Goal: Book appointment/travel/reservation

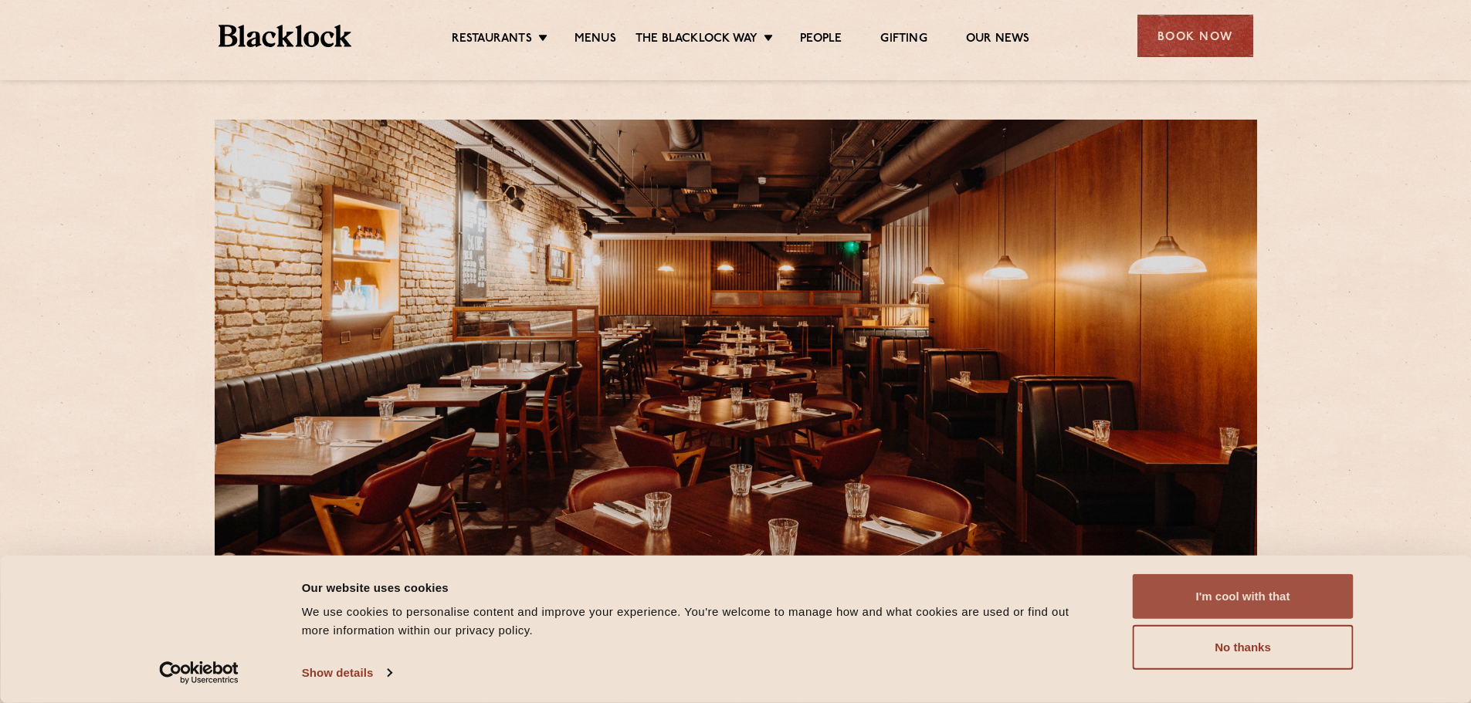
click at [1267, 587] on button "I'm cool with that" at bounding box center [1242, 596] width 221 height 45
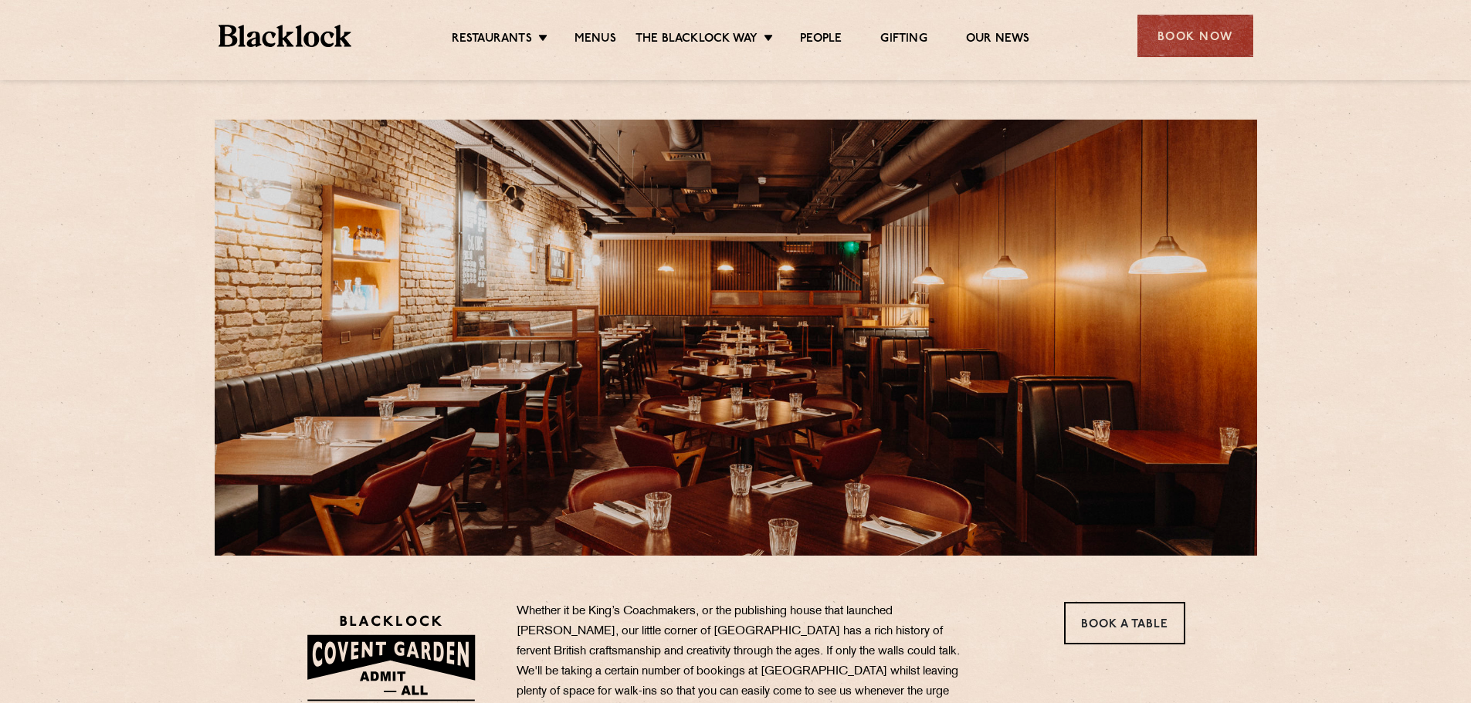
click at [602, 34] on link "Menus" at bounding box center [595, 40] width 42 height 17
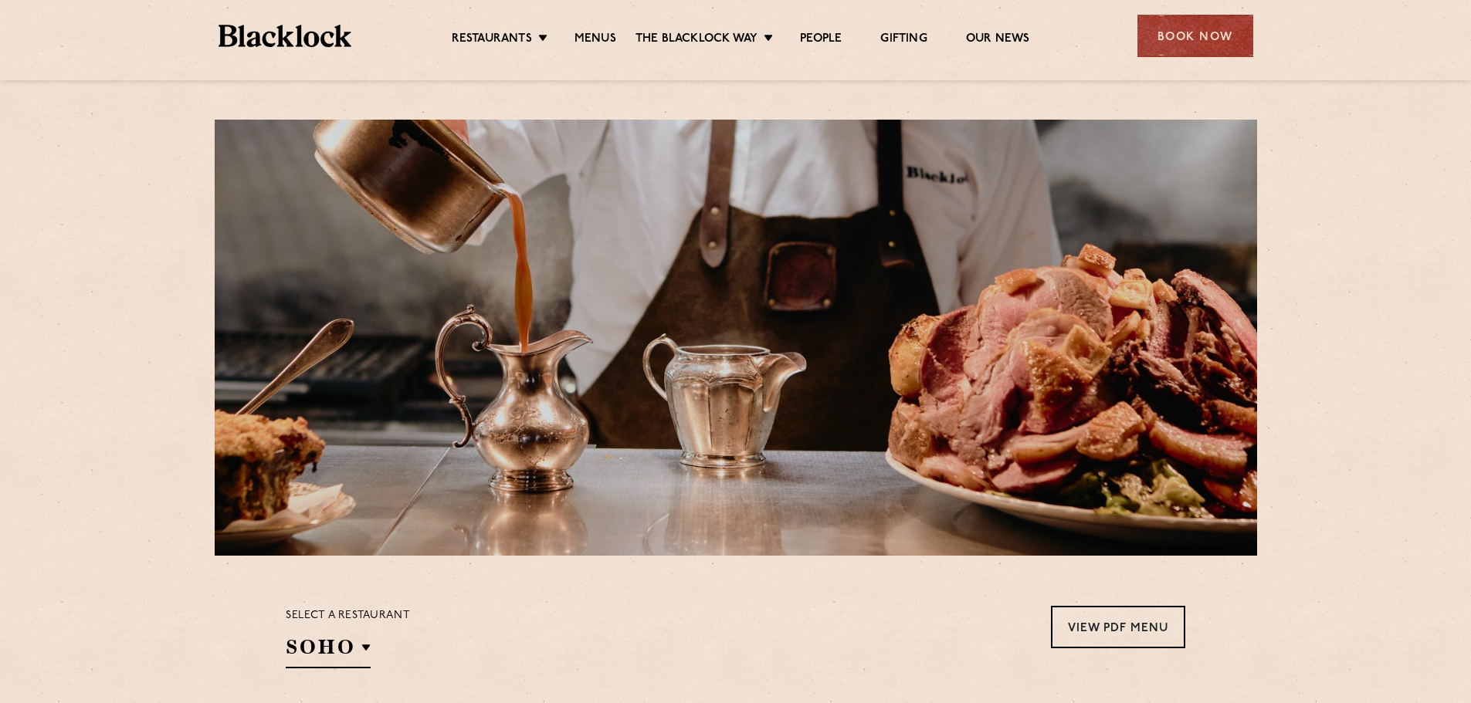
click at [196, 137] on section at bounding box center [735, 330] width 1081 height 452
click at [320, 33] on img at bounding box center [285, 36] width 134 height 22
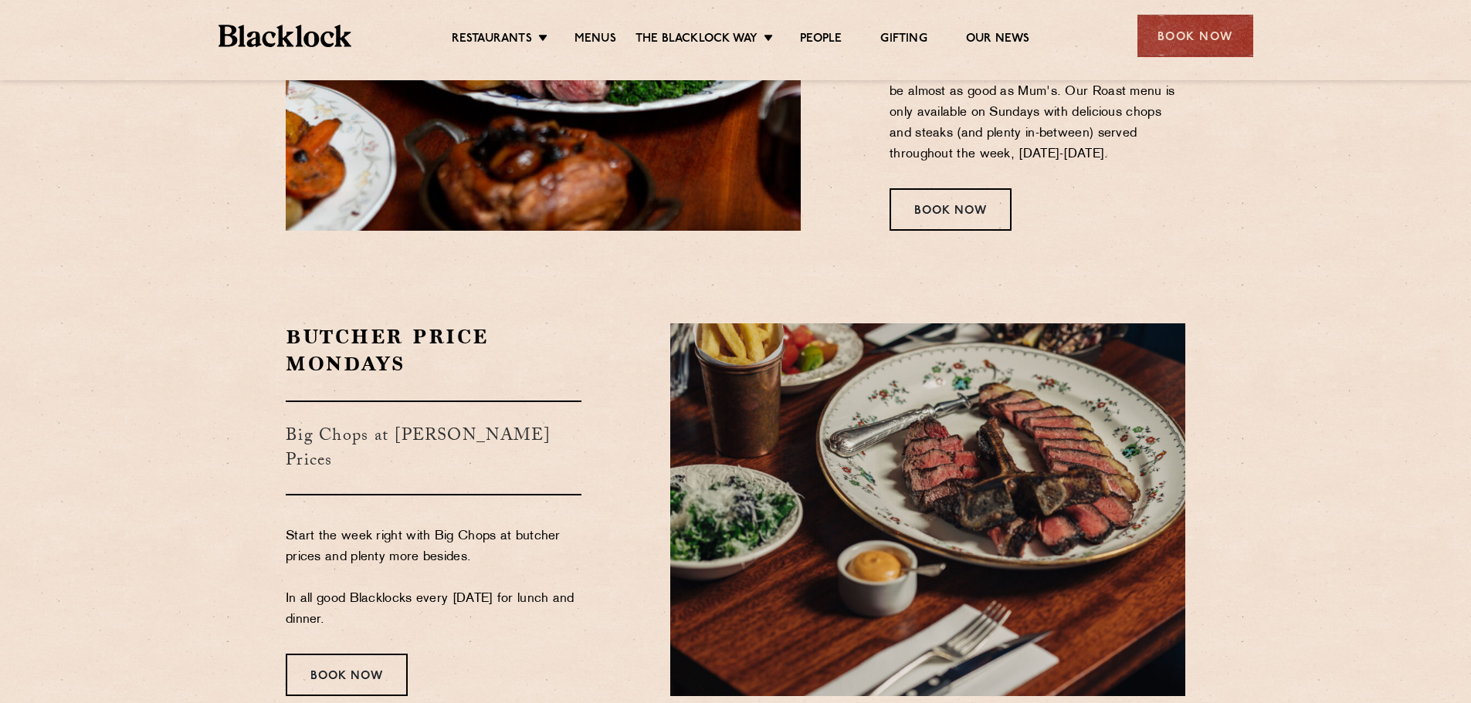
scroll to position [2470, 0]
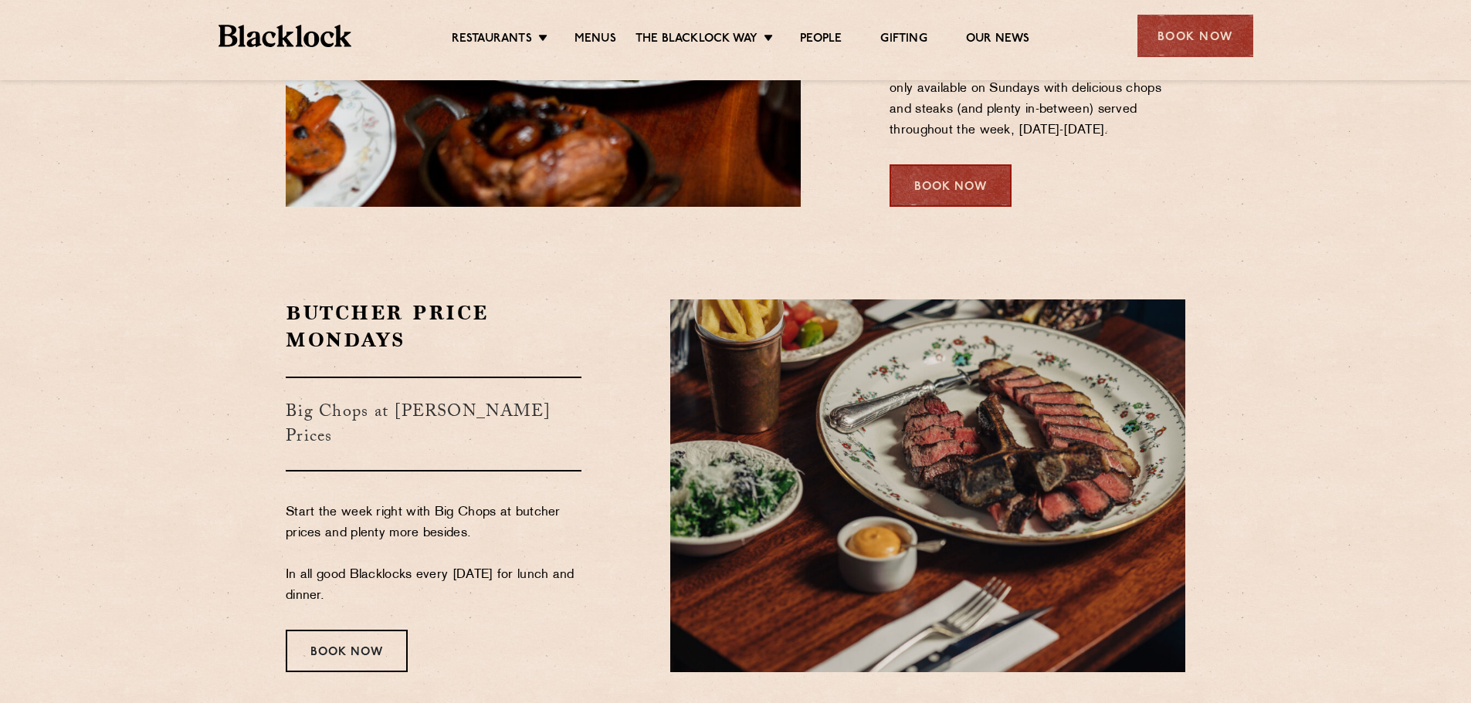
click at [959, 184] on div "Book Now" at bounding box center [950, 185] width 122 height 42
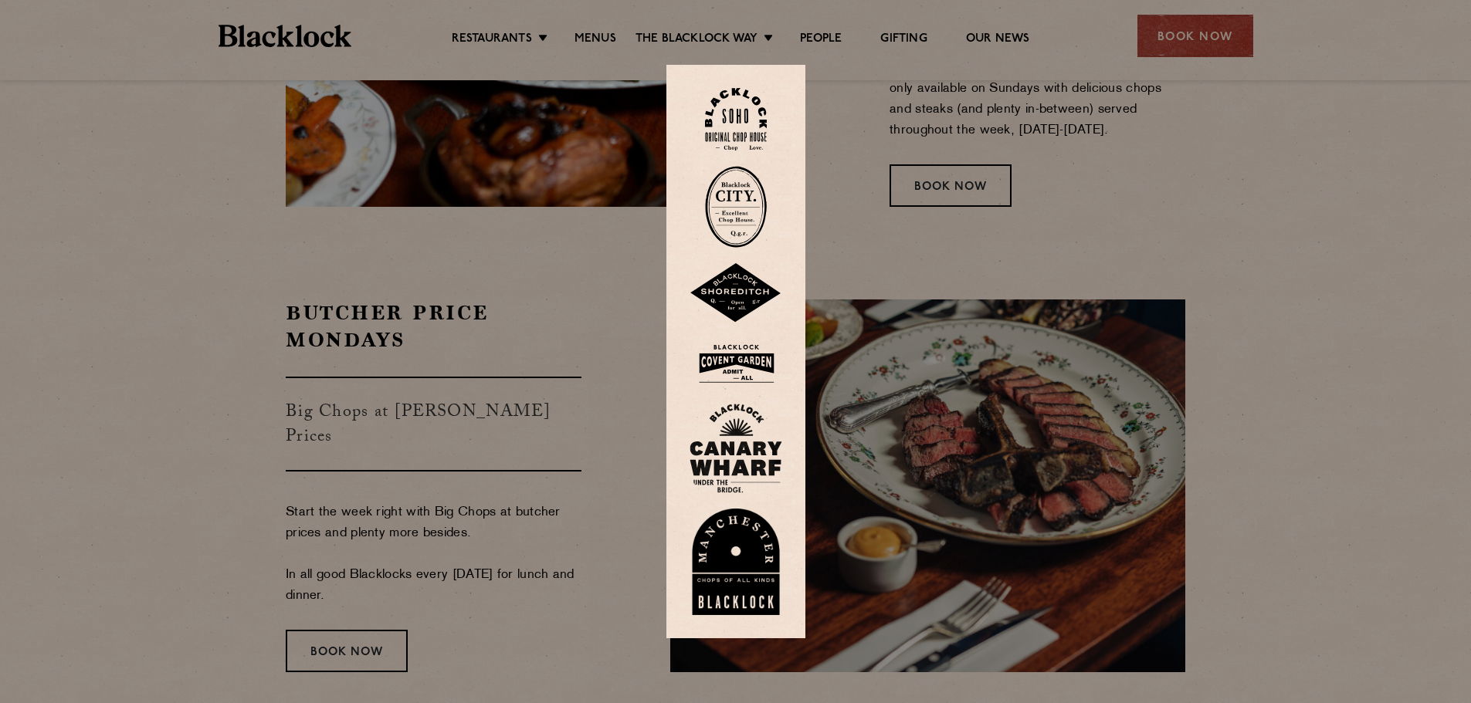
click at [1329, 210] on div at bounding box center [735, 351] width 1471 height 703
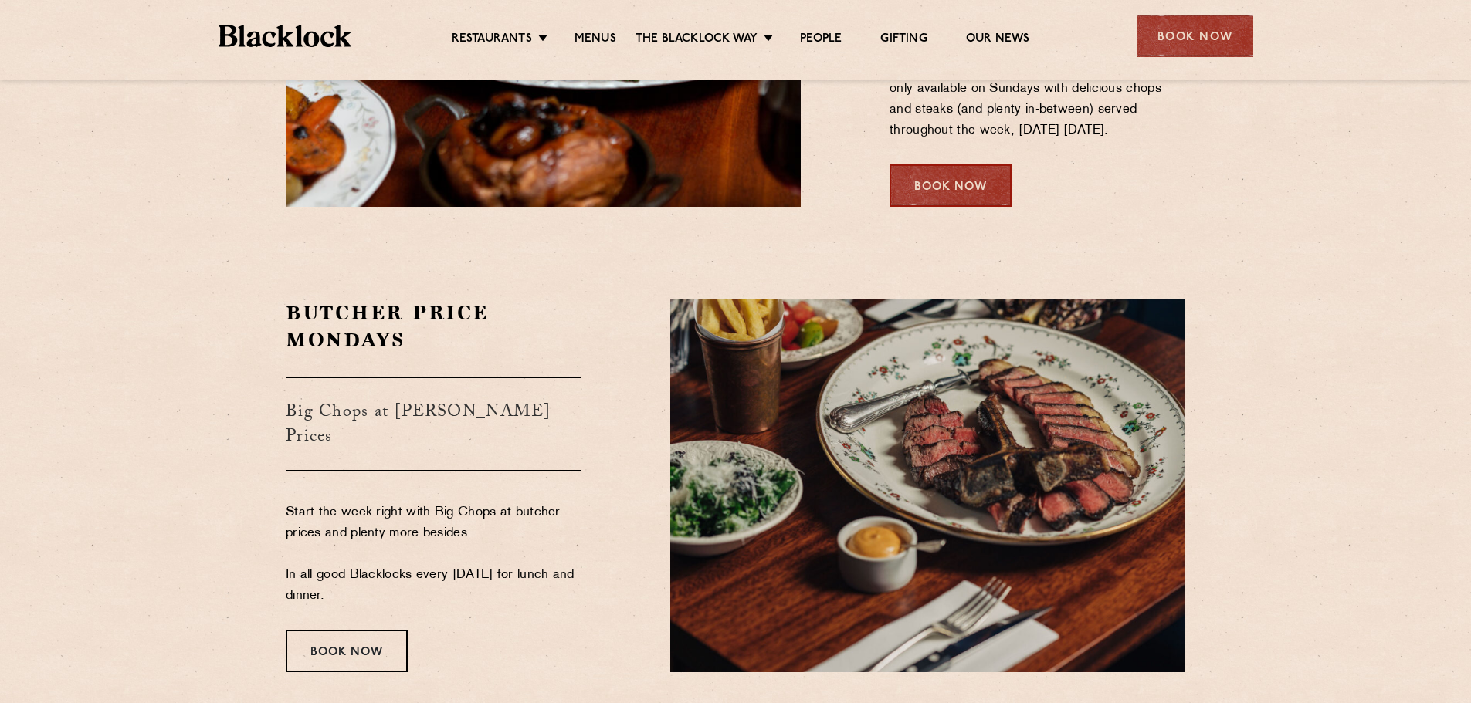
click at [946, 186] on div "Book Now" at bounding box center [950, 185] width 122 height 42
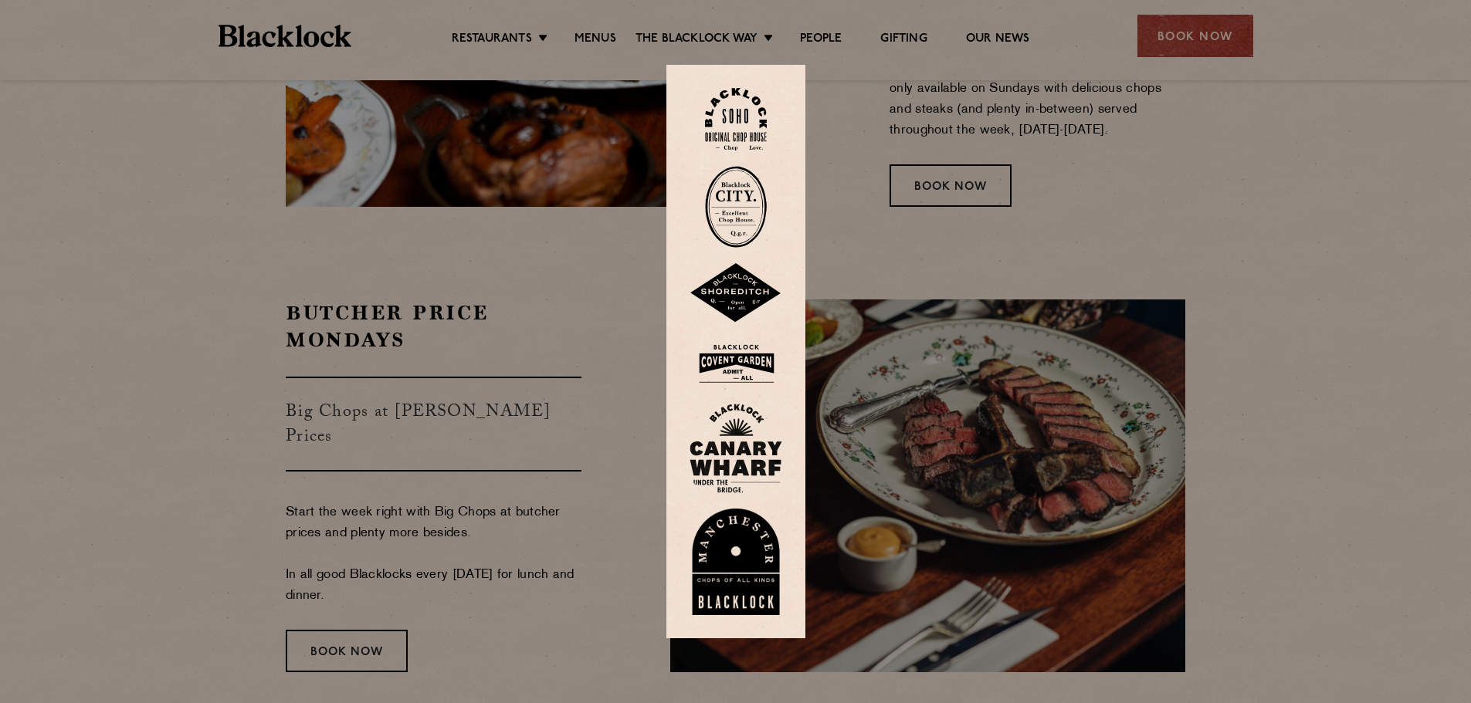
click at [749, 296] on img at bounding box center [735, 293] width 93 height 60
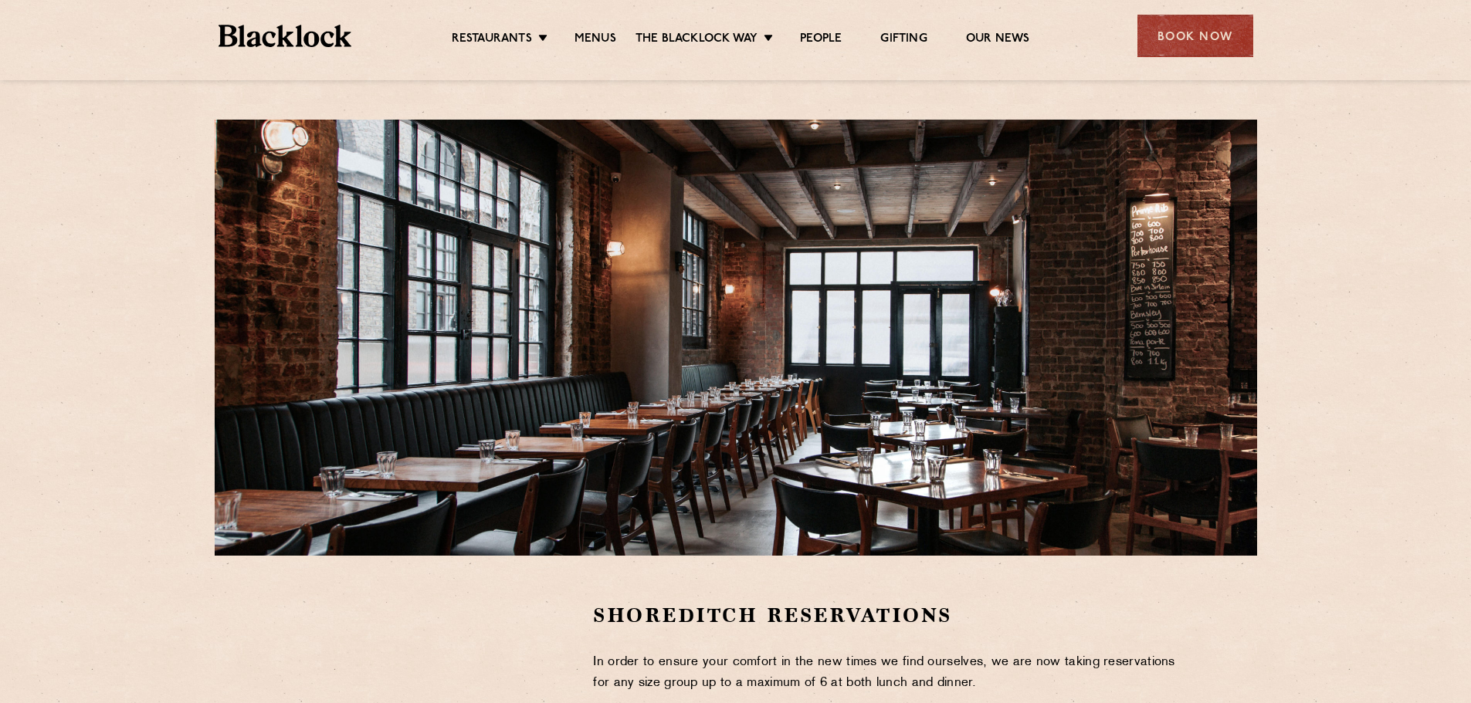
click at [1356, 337] on div "Shoreditch Reservations In order to ensure your comfort in the new times we fin…" at bounding box center [735, 543] width 1471 height 1087
click at [595, 41] on link "Menus" at bounding box center [595, 40] width 42 height 17
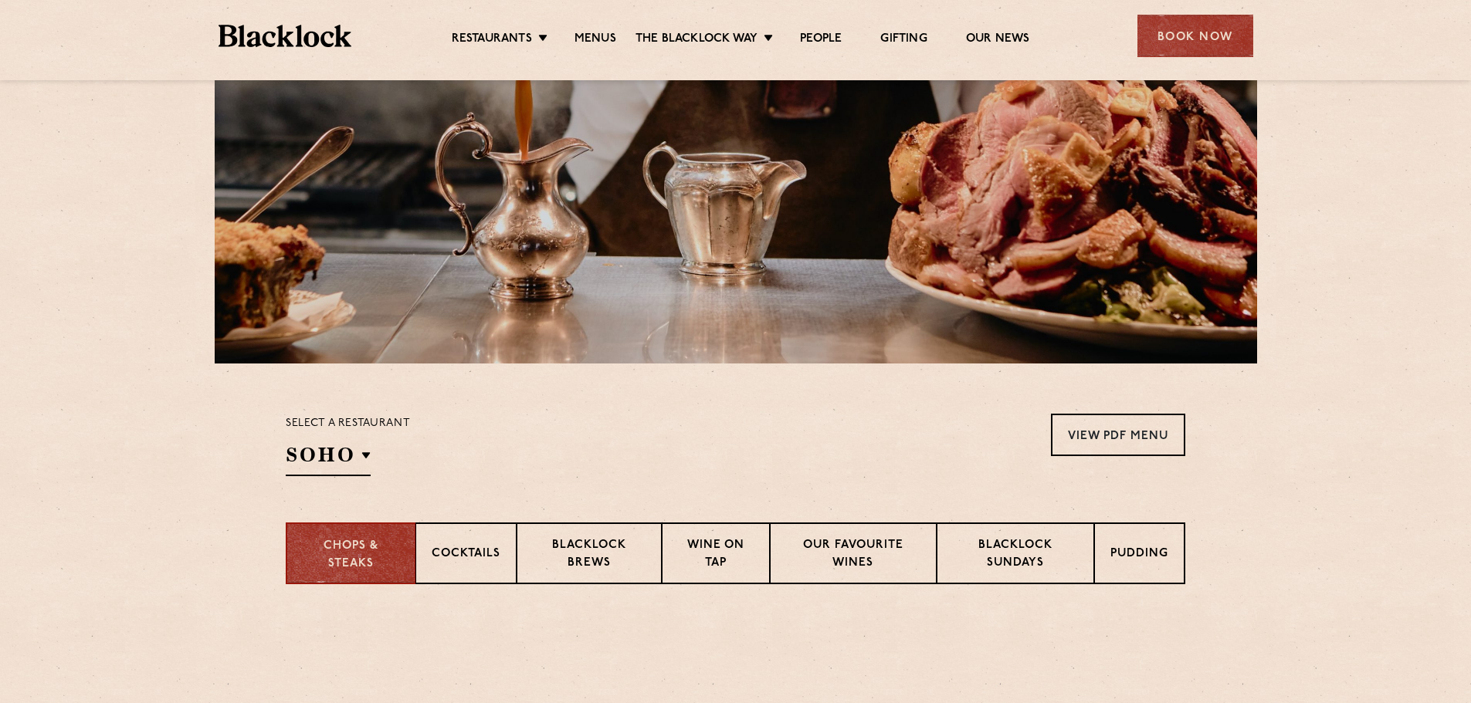
scroll to position [386, 0]
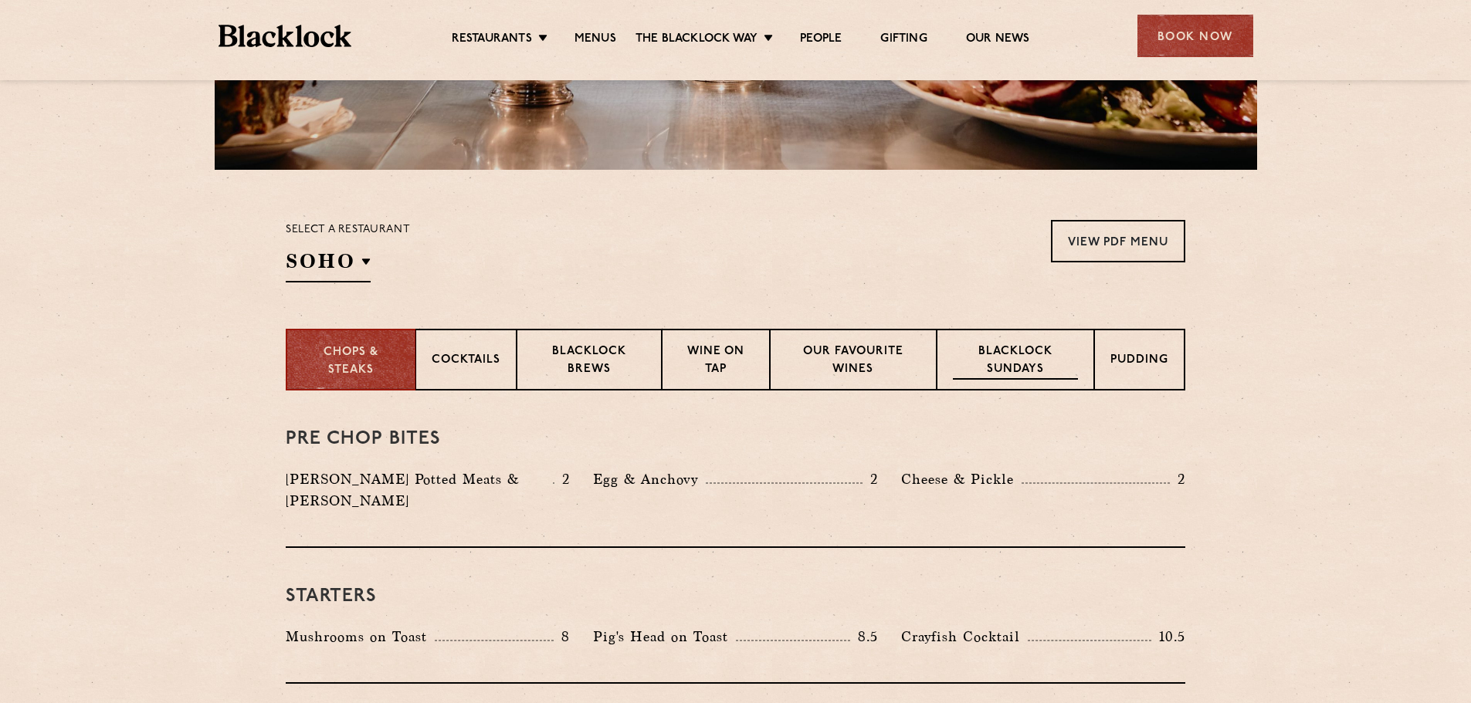
click at [1055, 369] on p "Blacklock Sundays" at bounding box center [1015, 362] width 125 height 36
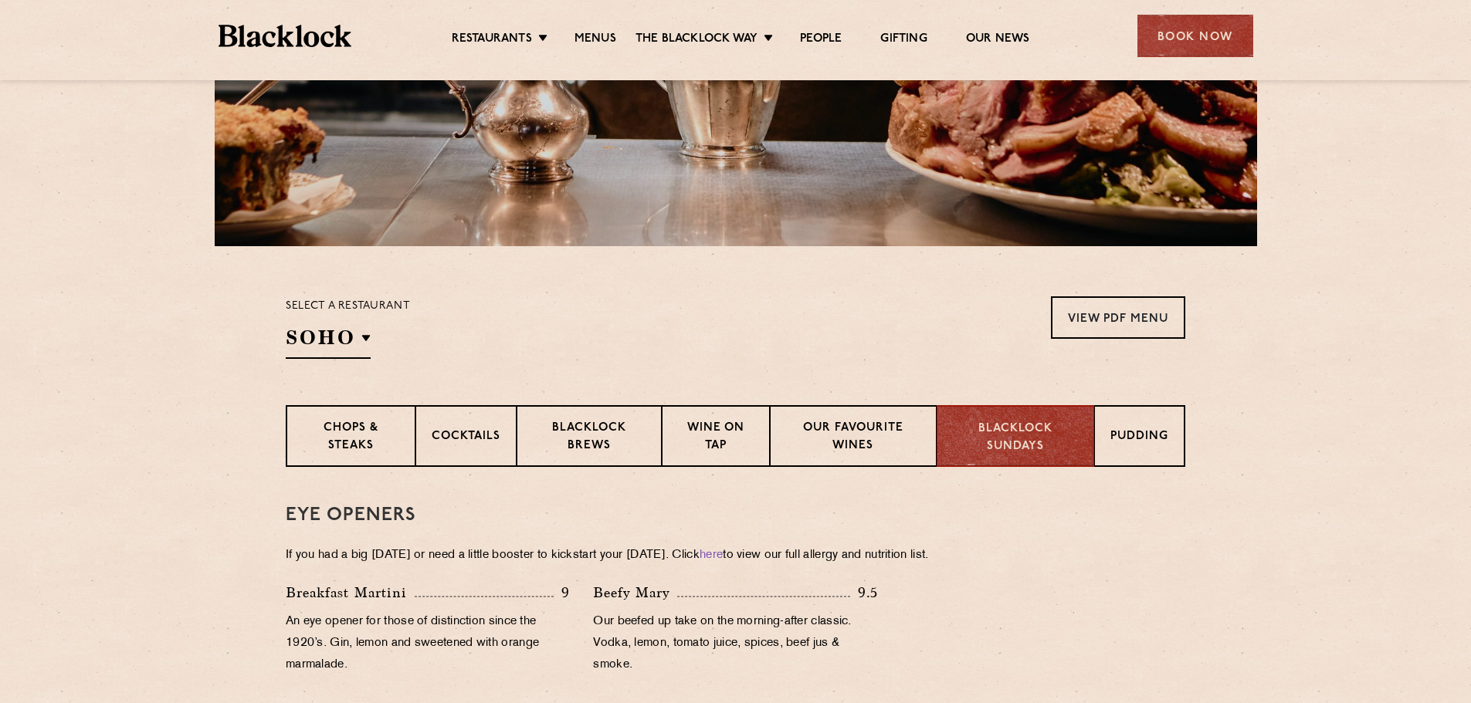
scroll to position [309, 0]
